Goal: Find specific page/section: Find specific page/section

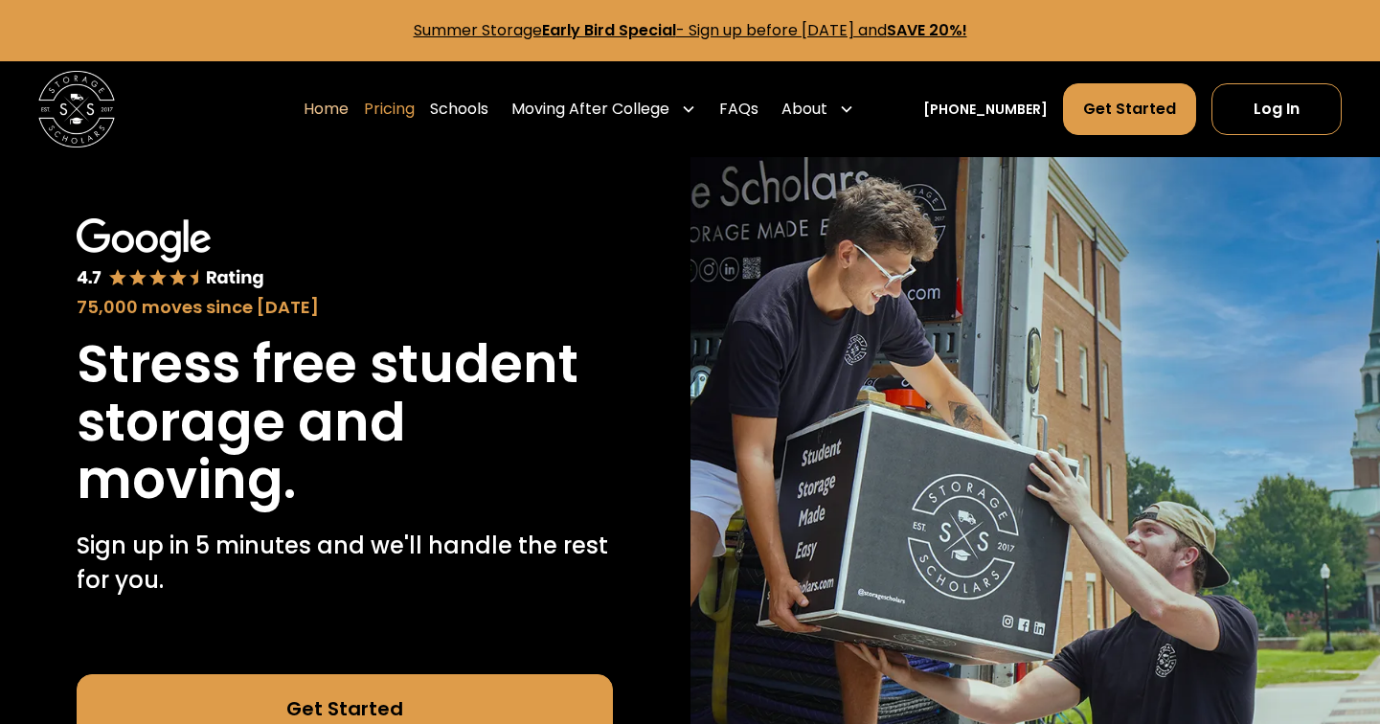
click at [415, 107] on link "Pricing" at bounding box center [389, 109] width 51 height 54
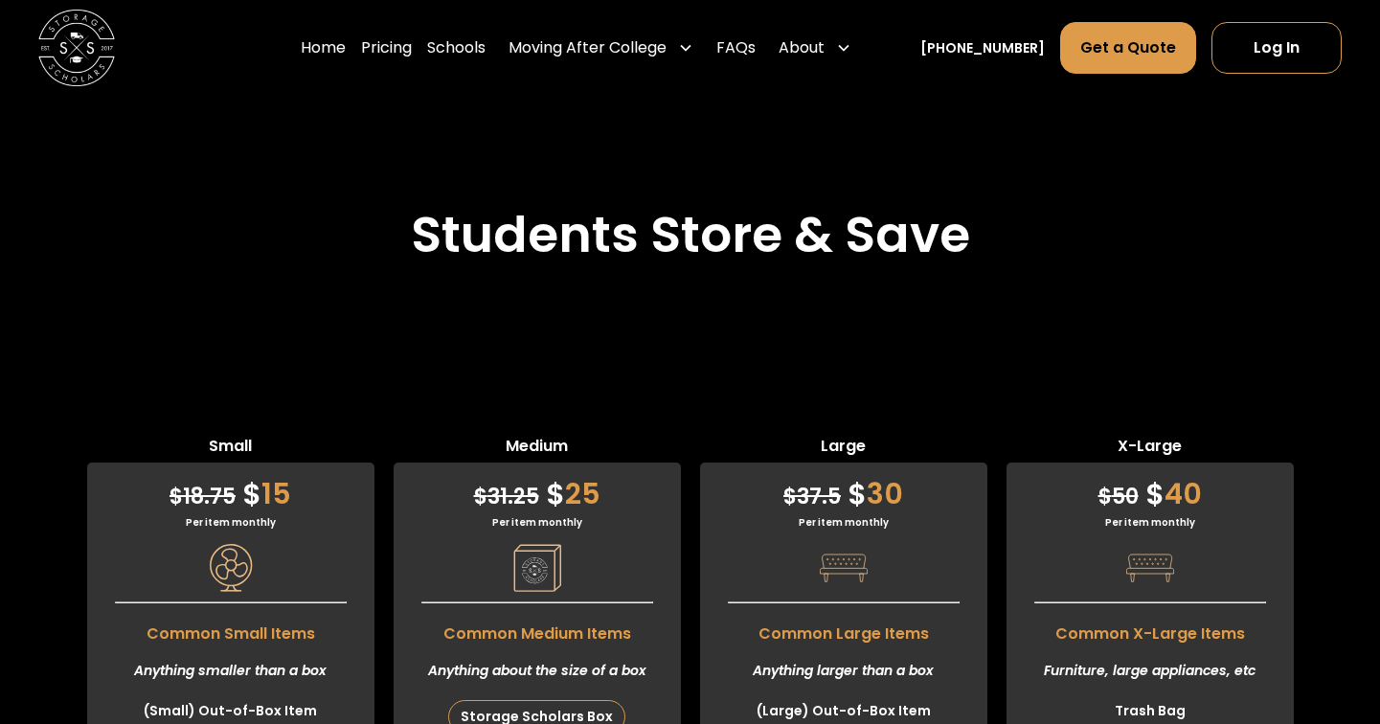
scroll to position [4646, 0]
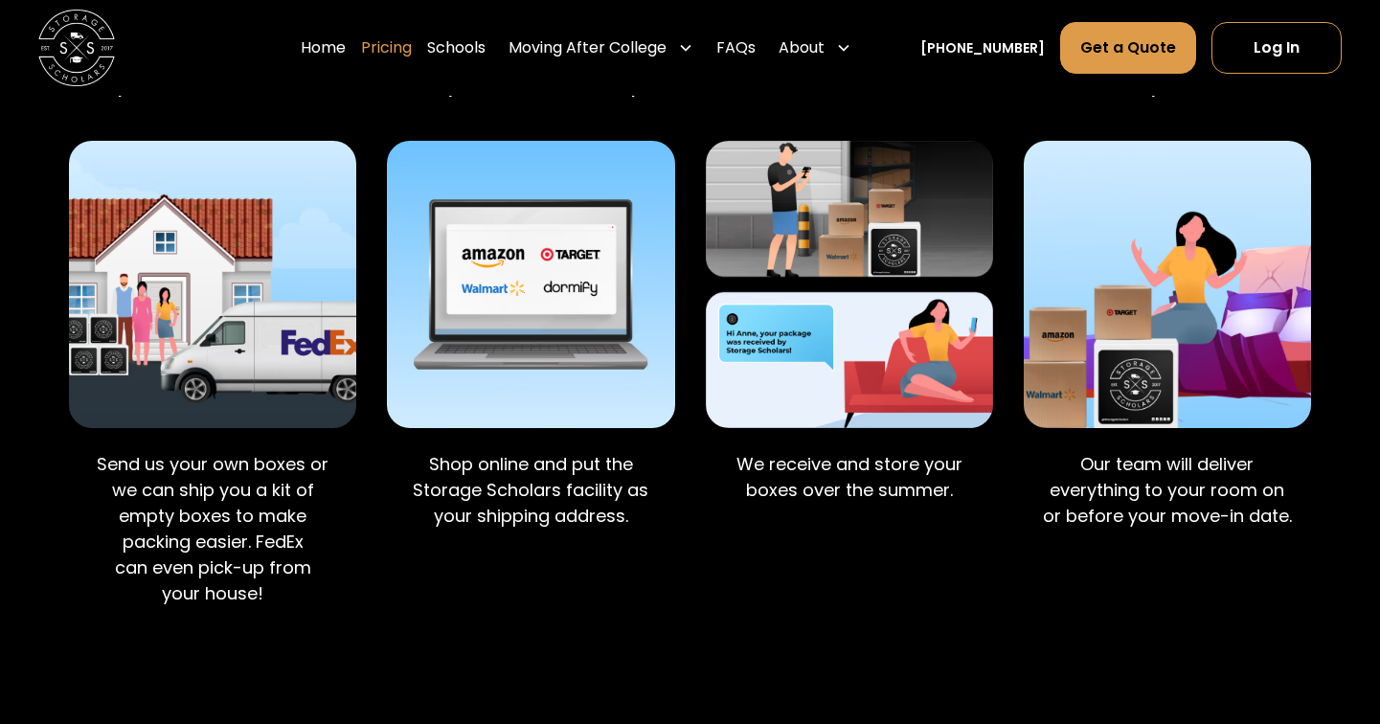
click at [396, 45] on link "Pricing" at bounding box center [386, 48] width 51 height 54
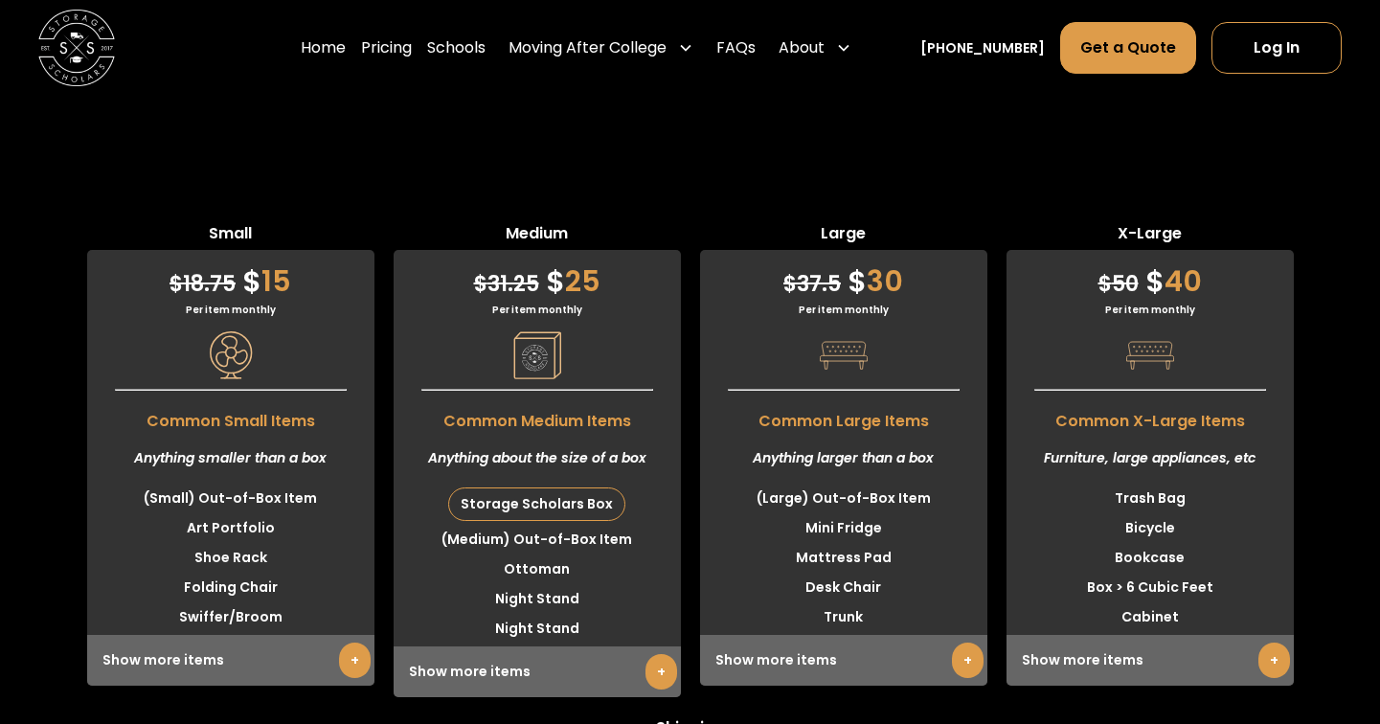
scroll to position [4892, 0]
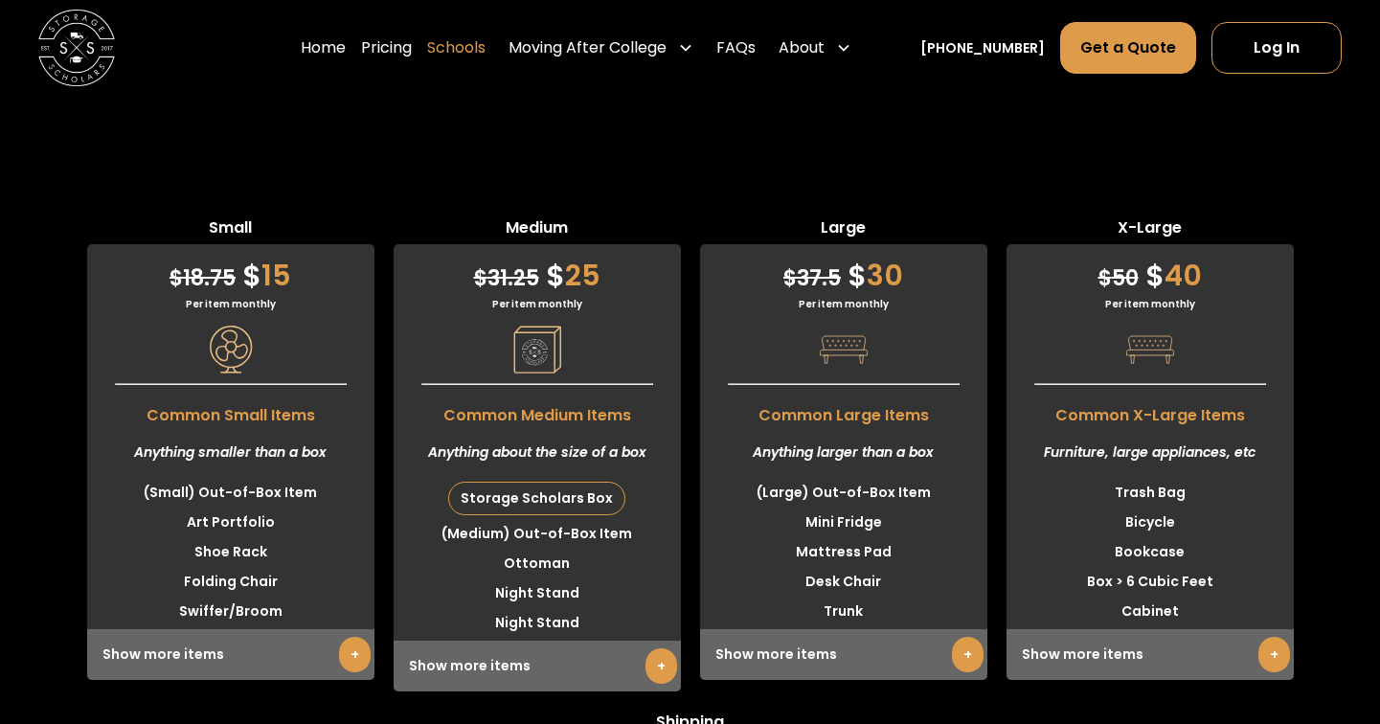
click at [485, 49] on link "Schools" at bounding box center [456, 48] width 58 height 54
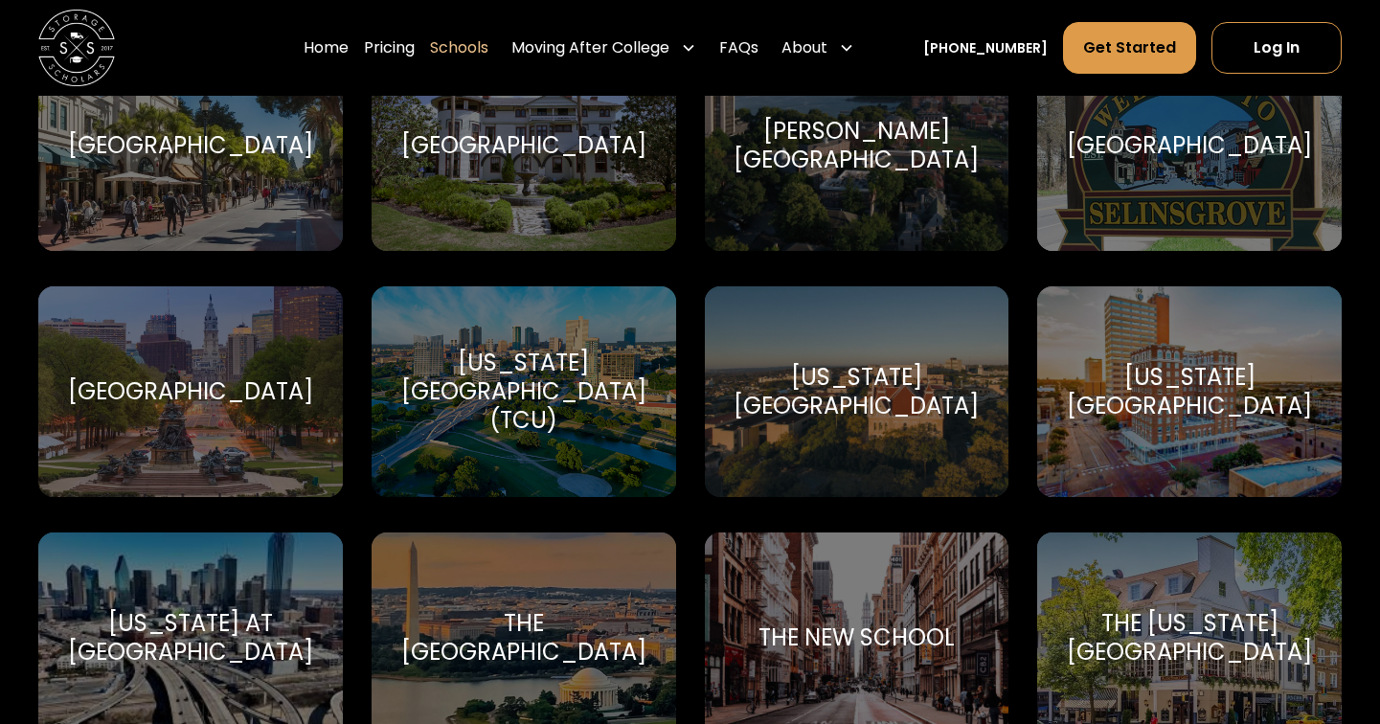
scroll to position [7609, 0]
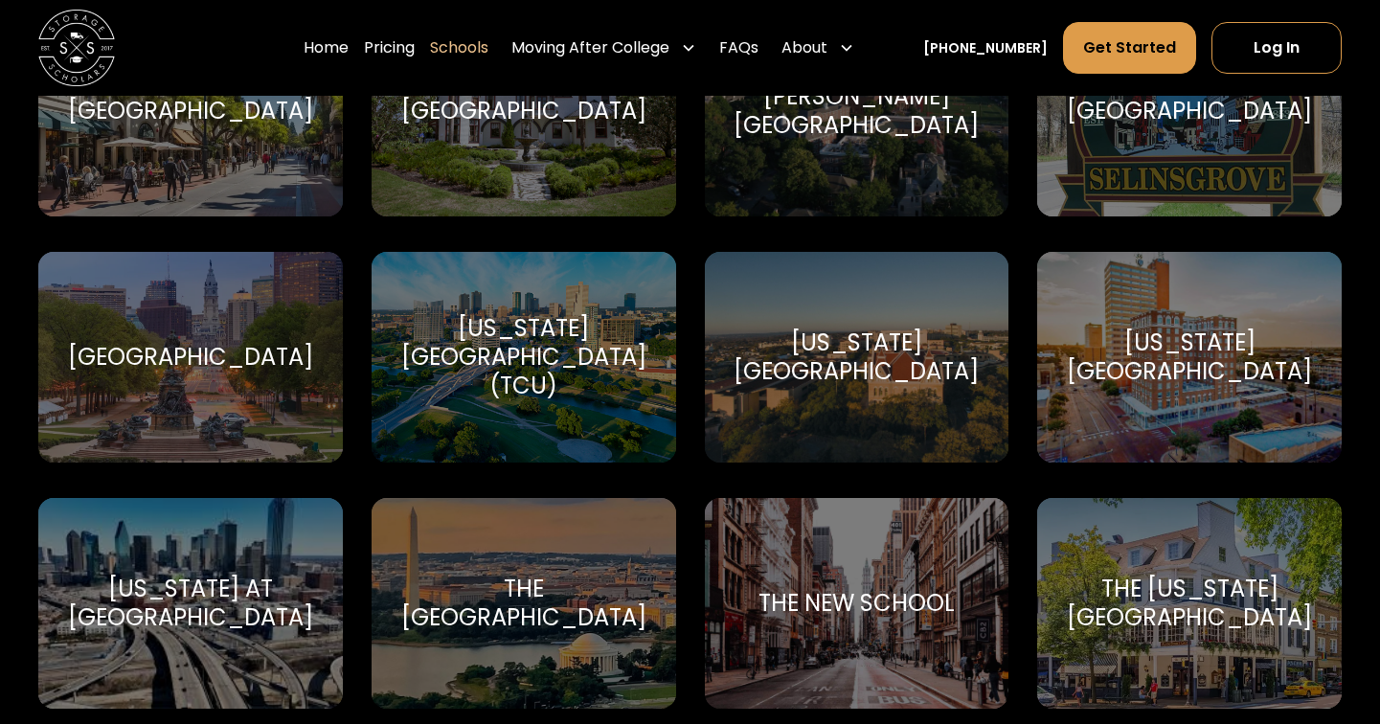
click at [218, 371] on div "Temple University Temple University" at bounding box center [190, 357] width 304 height 211
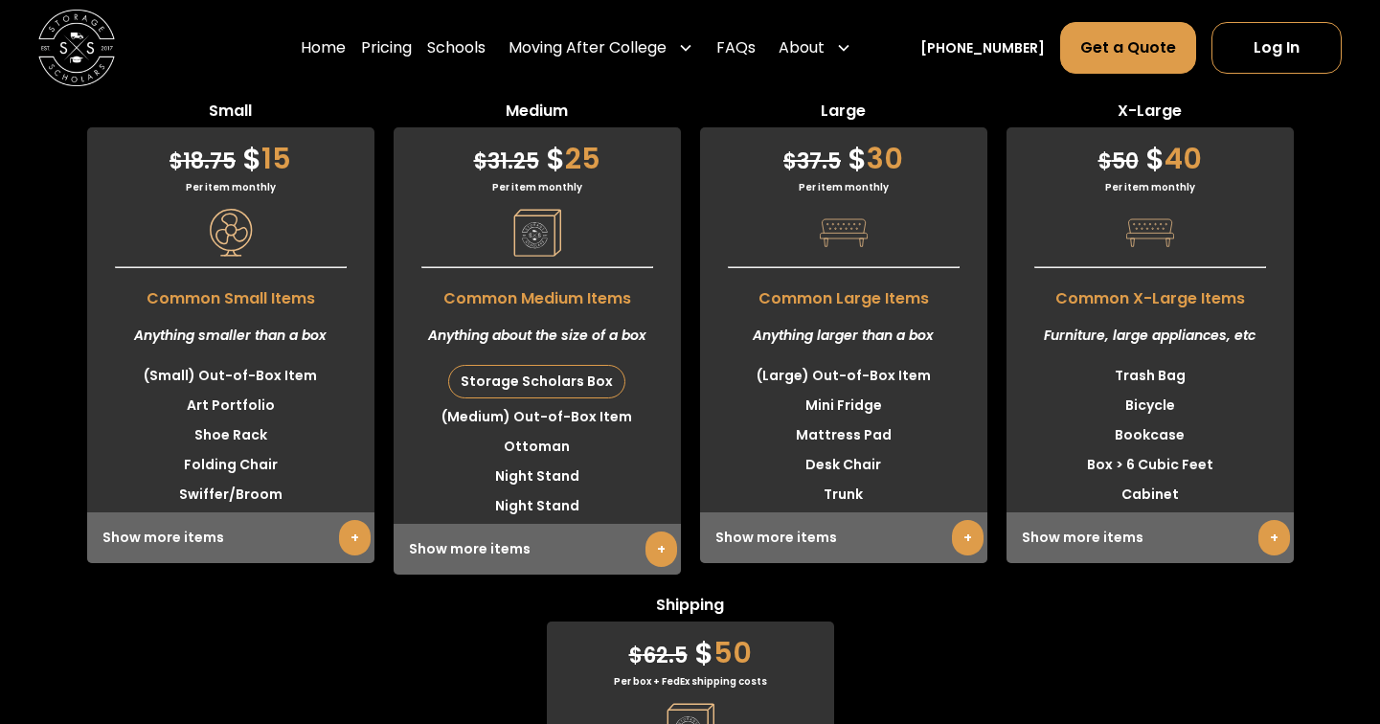
scroll to position [4837, 0]
